Goal: Information Seeking & Learning: Understand process/instructions

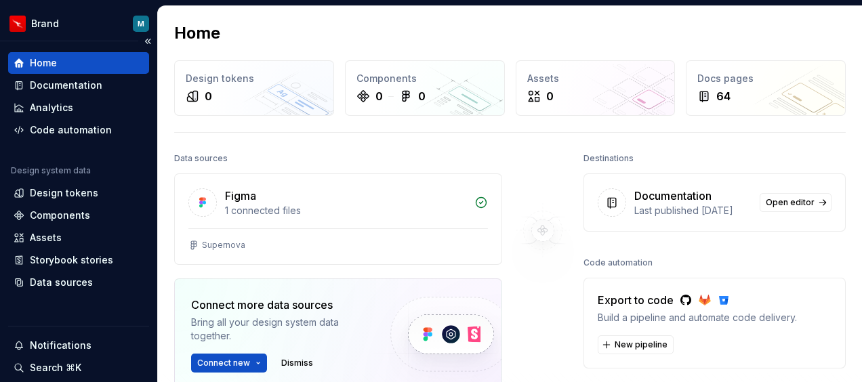
click at [45, 61] on div "Home" at bounding box center [43, 63] width 27 height 14
click at [62, 84] on div "Documentation" at bounding box center [66, 86] width 73 height 14
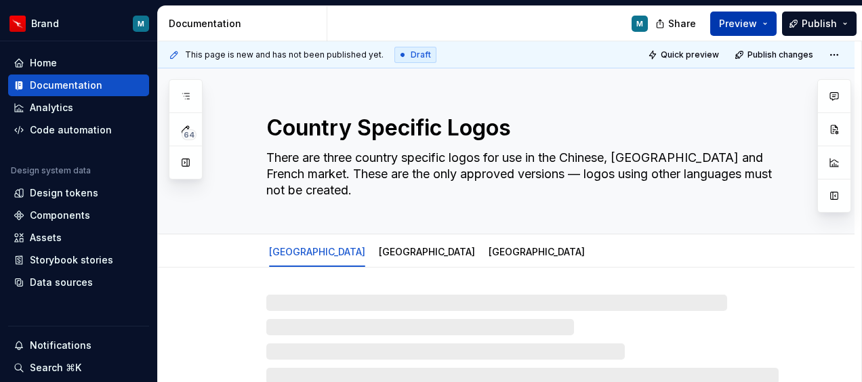
click at [762, 21] on button "Preview" at bounding box center [743, 24] width 66 height 24
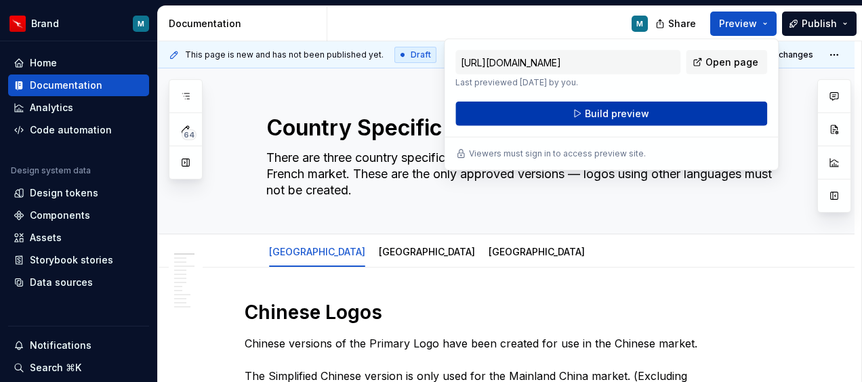
click at [610, 113] on span "Build preview" at bounding box center [617, 114] width 64 height 14
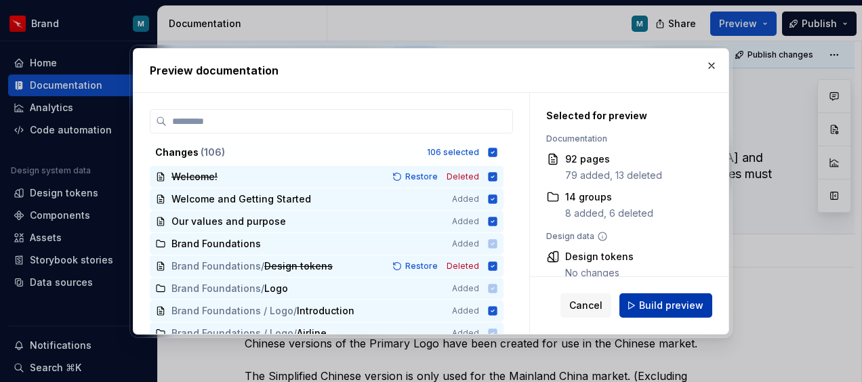
click at [689, 298] on button "Build preview" at bounding box center [666, 306] width 93 height 24
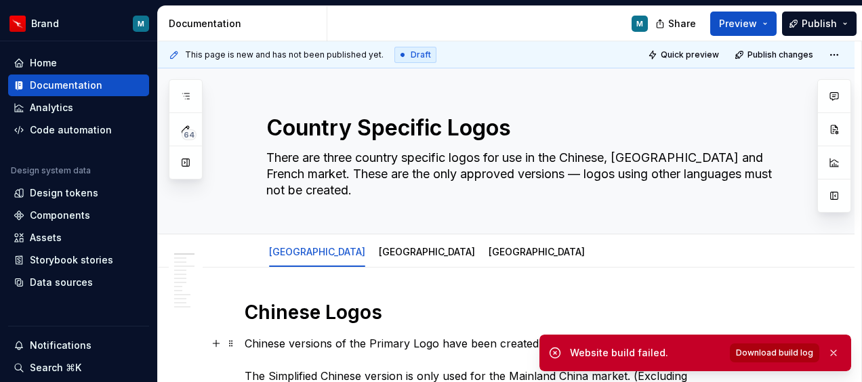
click at [777, 354] on span "Download build log" at bounding box center [774, 353] width 77 height 11
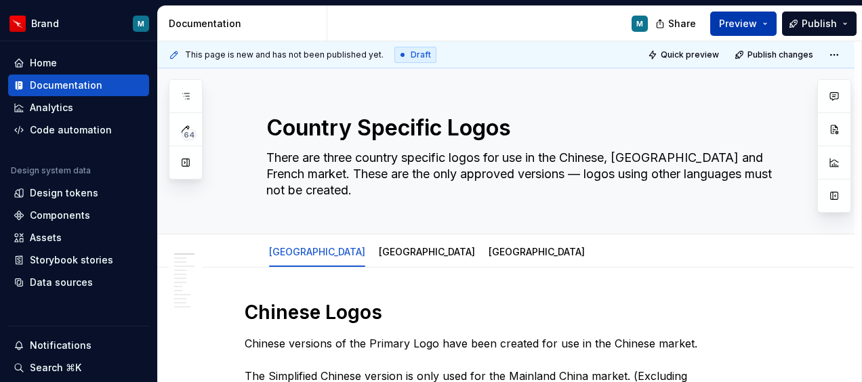
click at [761, 22] on button "Preview" at bounding box center [743, 24] width 66 height 24
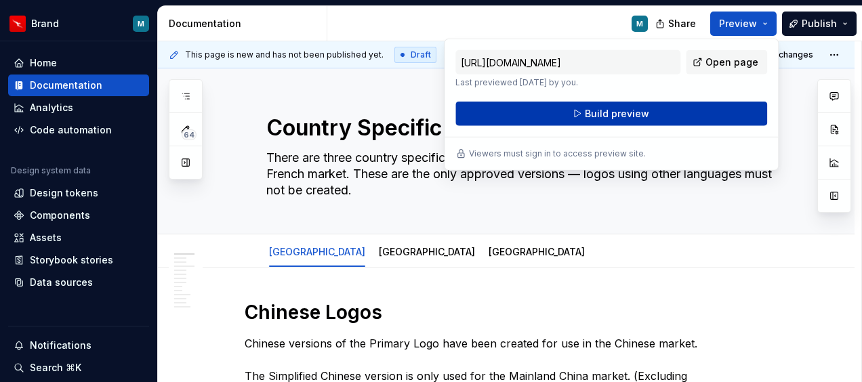
click at [639, 113] on span "Build preview" at bounding box center [617, 114] width 64 height 14
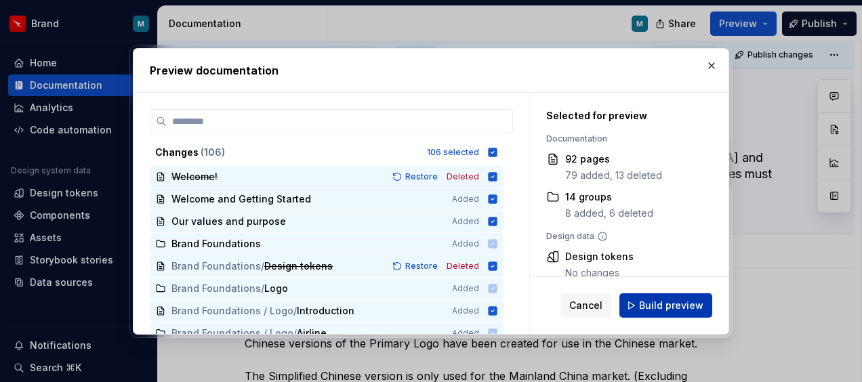
click at [677, 305] on span "Build preview" at bounding box center [671, 306] width 64 height 14
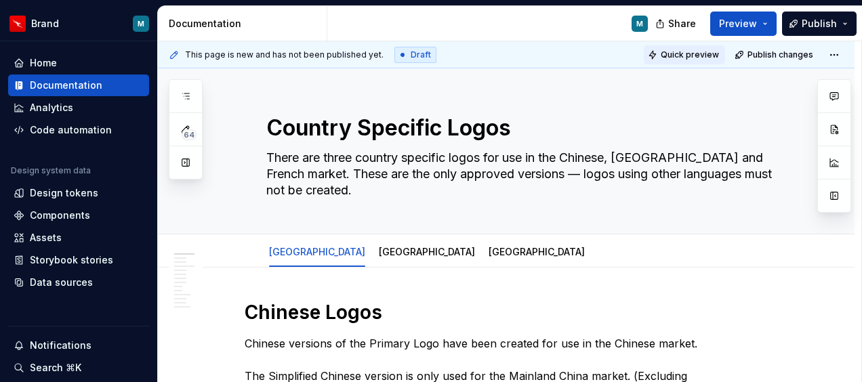
click at [686, 56] on span "Quick preview" at bounding box center [690, 54] width 58 height 11
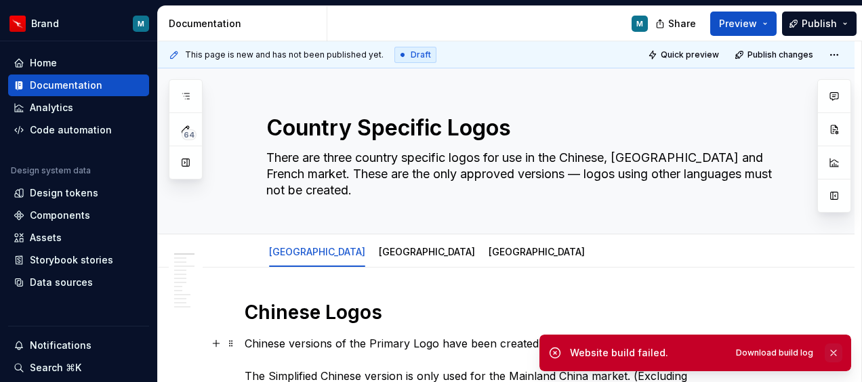
click at [835, 351] on button "button" at bounding box center [834, 353] width 18 height 19
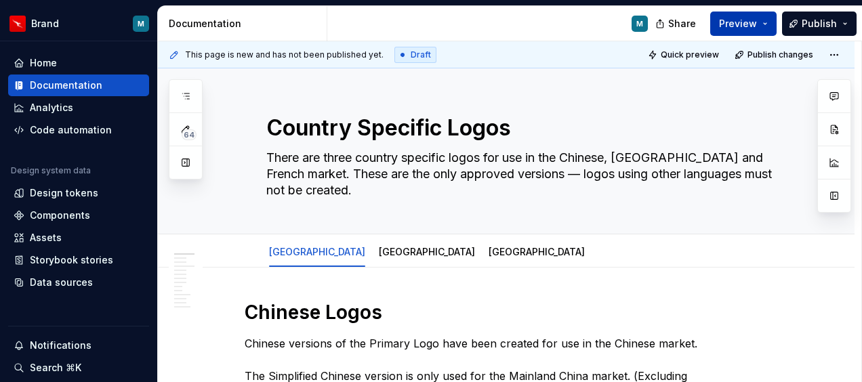
click at [770, 22] on button "Preview" at bounding box center [743, 24] width 66 height 24
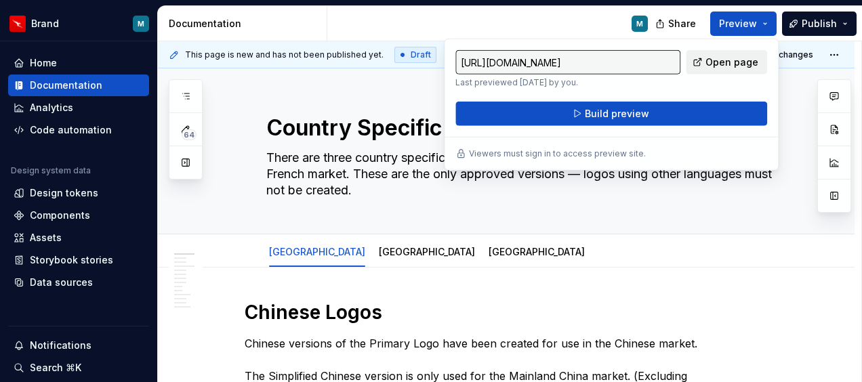
drag, startPoint x: 770, startPoint y: 22, endPoint x: 737, endPoint y: 59, distance: 49.9
click at [737, 59] on span "Open page" at bounding box center [732, 63] width 53 height 14
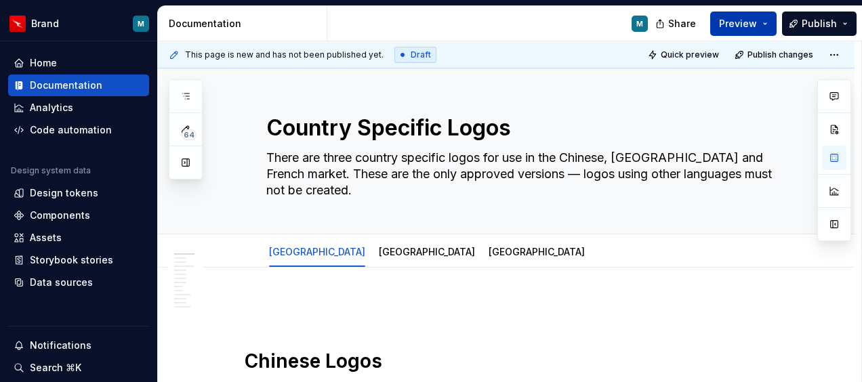
click at [763, 24] on button "Preview" at bounding box center [743, 24] width 66 height 24
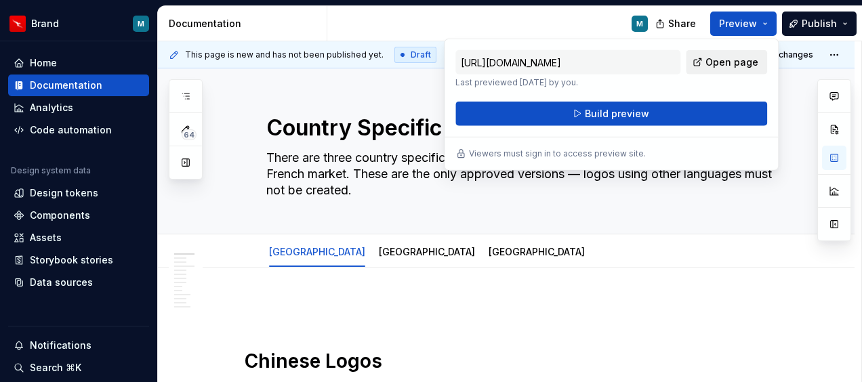
drag, startPoint x: 763, startPoint y: 24, endPoint x: 714, endPoint y: 60, distance: 59.7
click at [714, 60] on span "Open page" at bounding box center [732, 63] width 53 height 14
type textarea "*"
